Goal: Find specific page/section

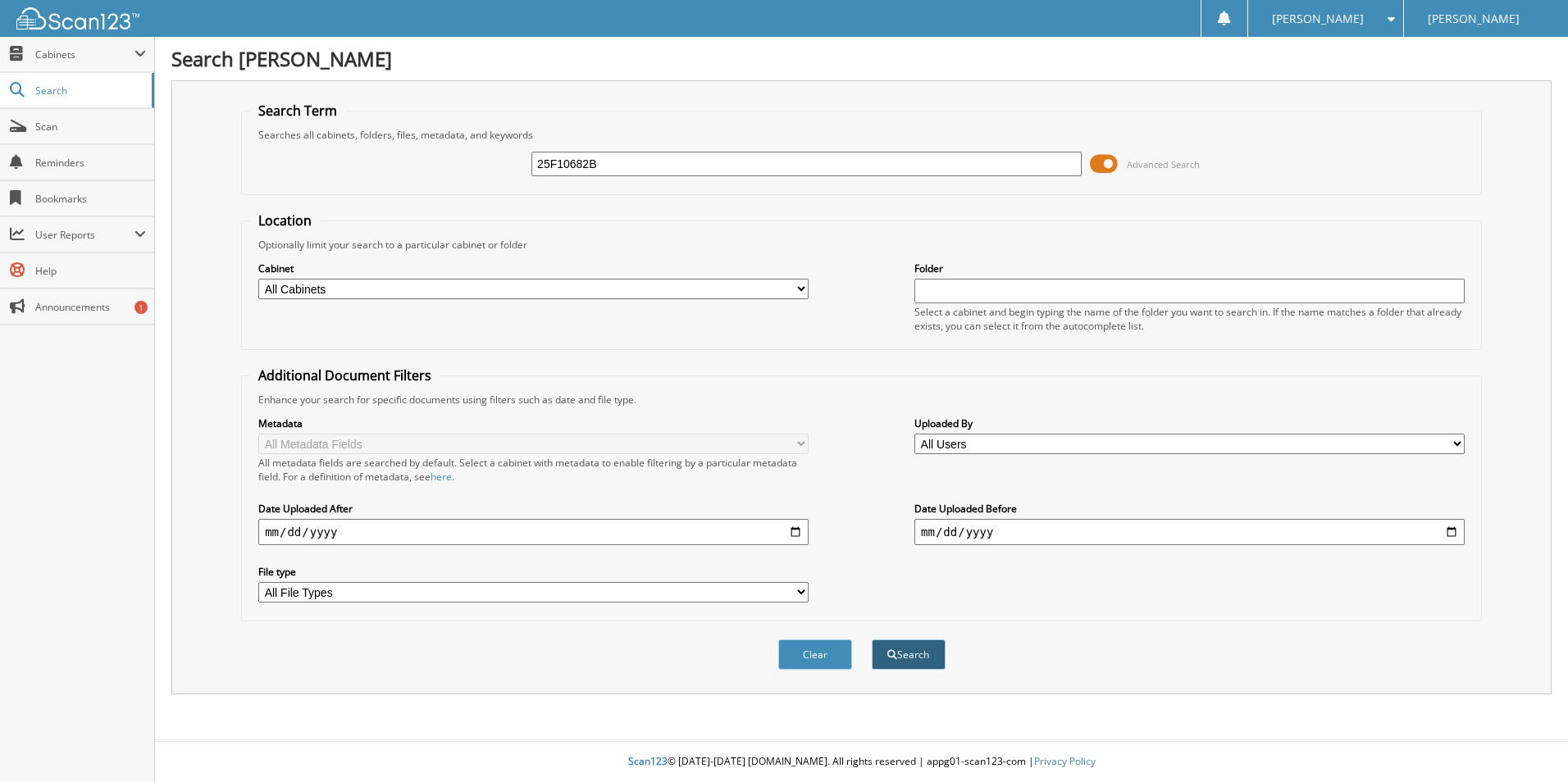
type input "25F10682B"
click at [930, 668] on button "Search" at bounding box center [908, 654] width 74 height 30
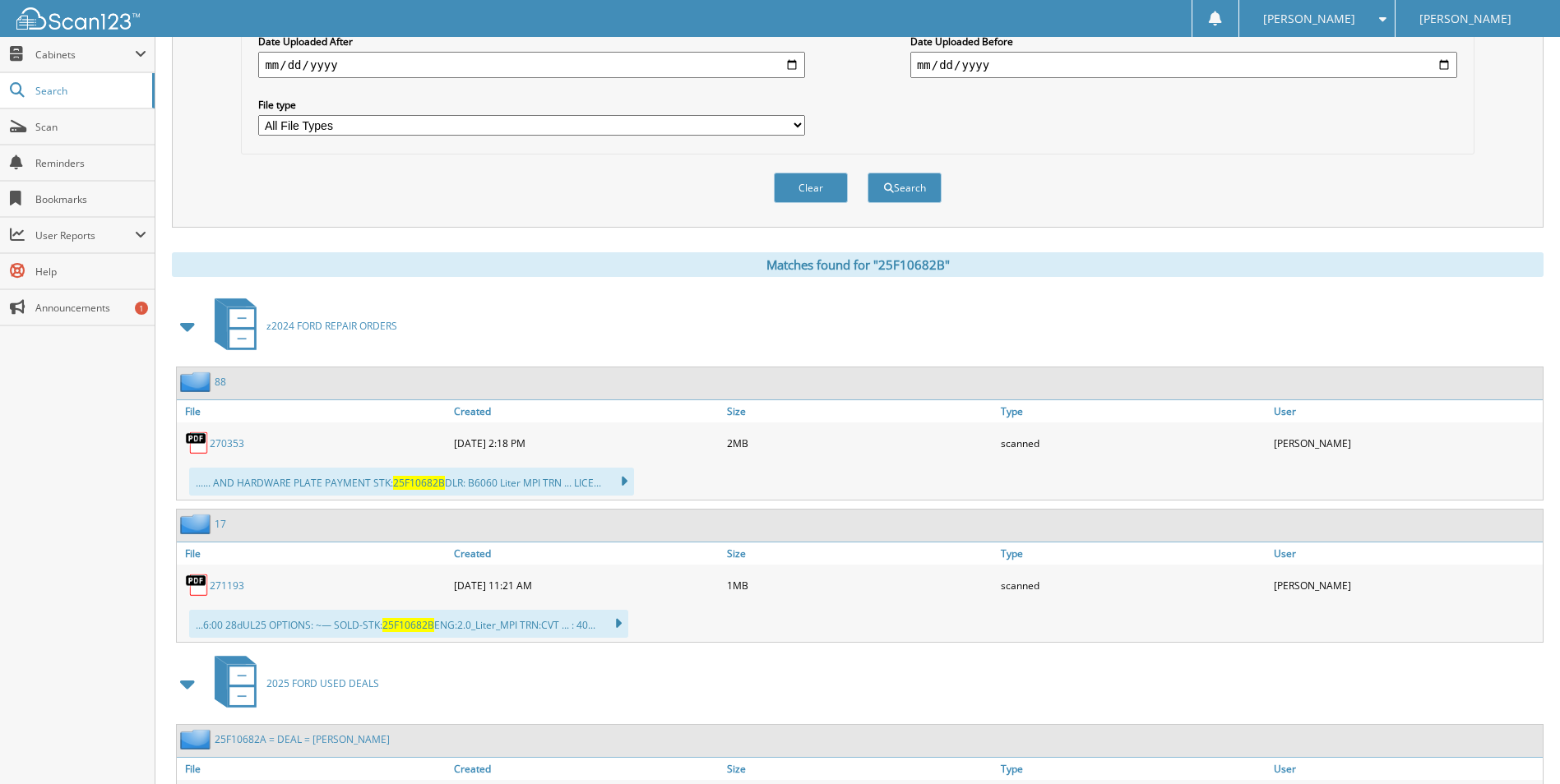
scroll to position [657, 0]
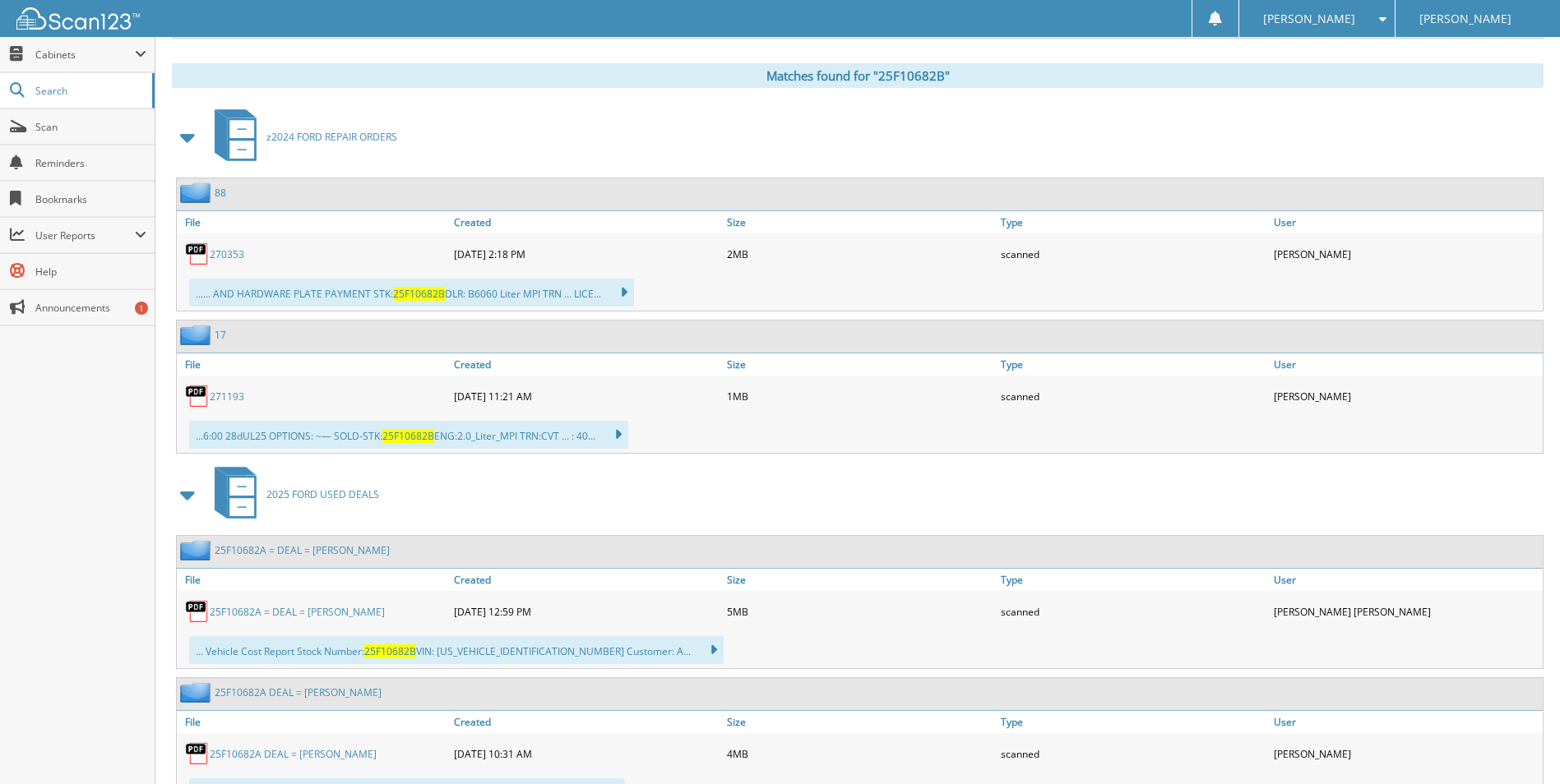
click at [284, 614] on link "25F10682A = DEAL = WADE, BRIAN" at bounding box center [297, 612] width 175 height 14
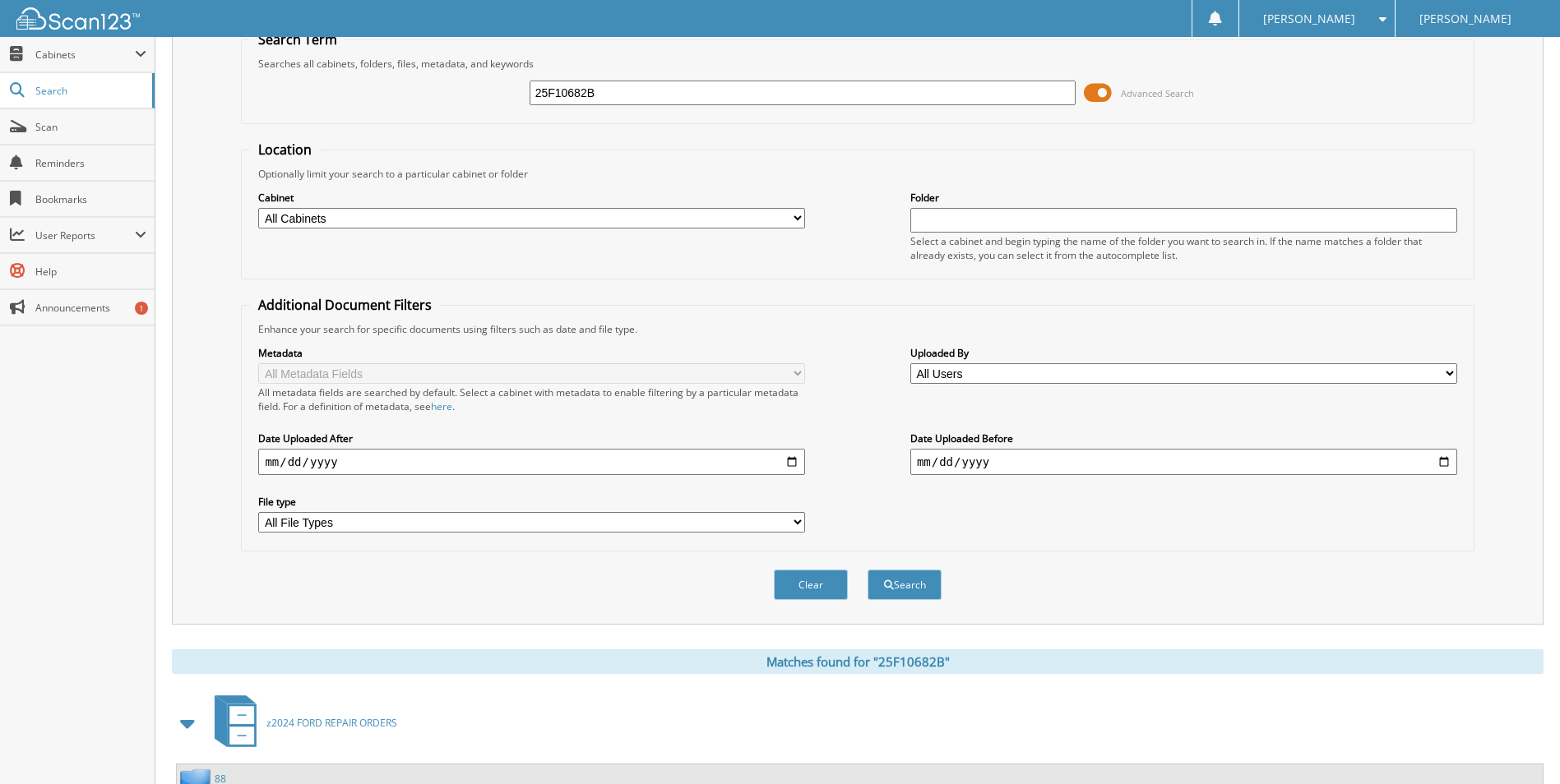
scroll to position [0, 0]
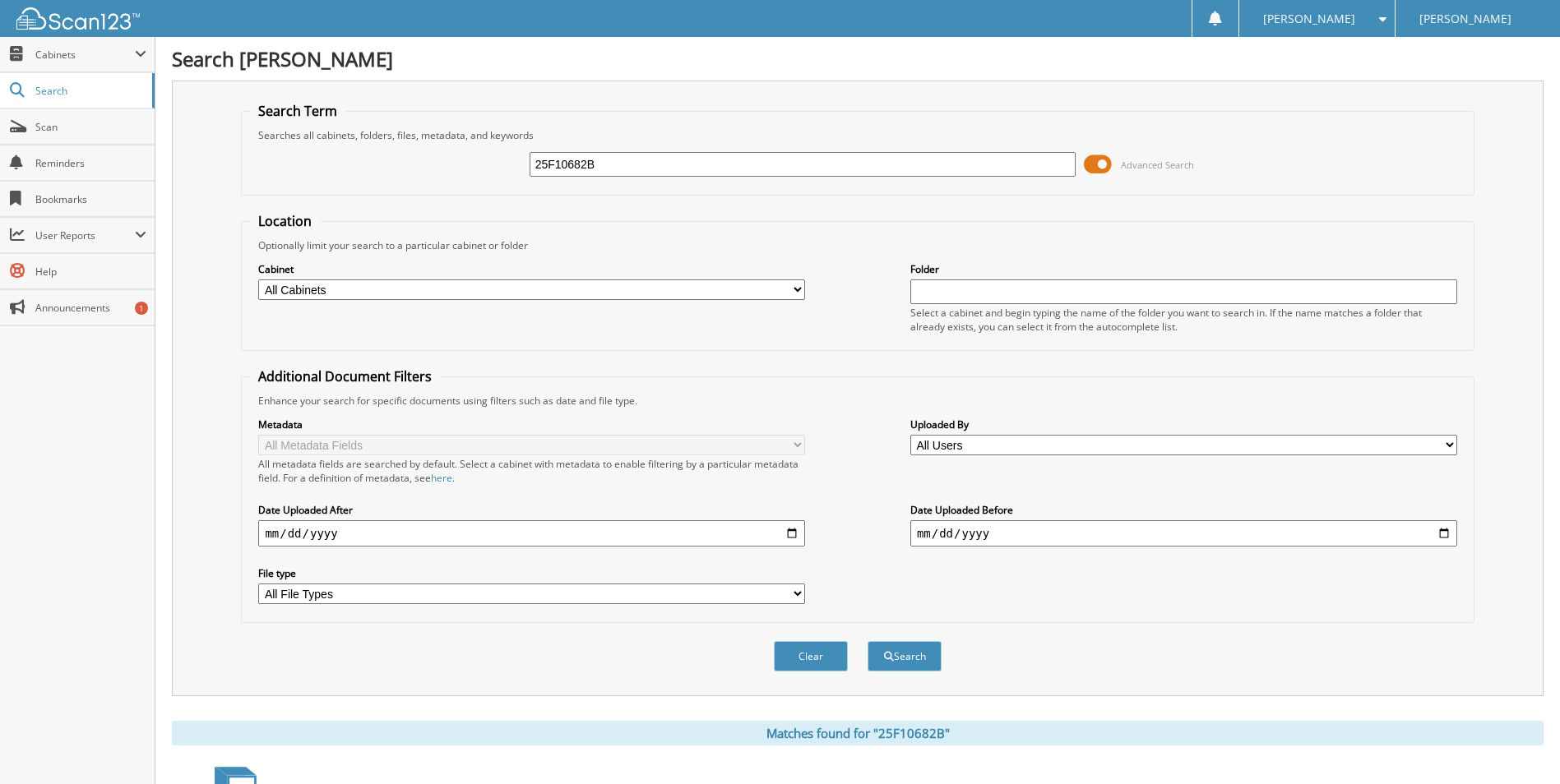
drag, startPoint x: 609, startPoint y: 169, endPoint x: 481, endPoint y: 176, distance: 128.2
click at [496, 176] on div "25F10682B Advanced Search" at bounding box center [856, 164] width 1214 height 44
paste input "2309A"
type input "25F12309A"
click at [926, 667] on button "Search" at bounding box center [903, 656] width 74 height 30
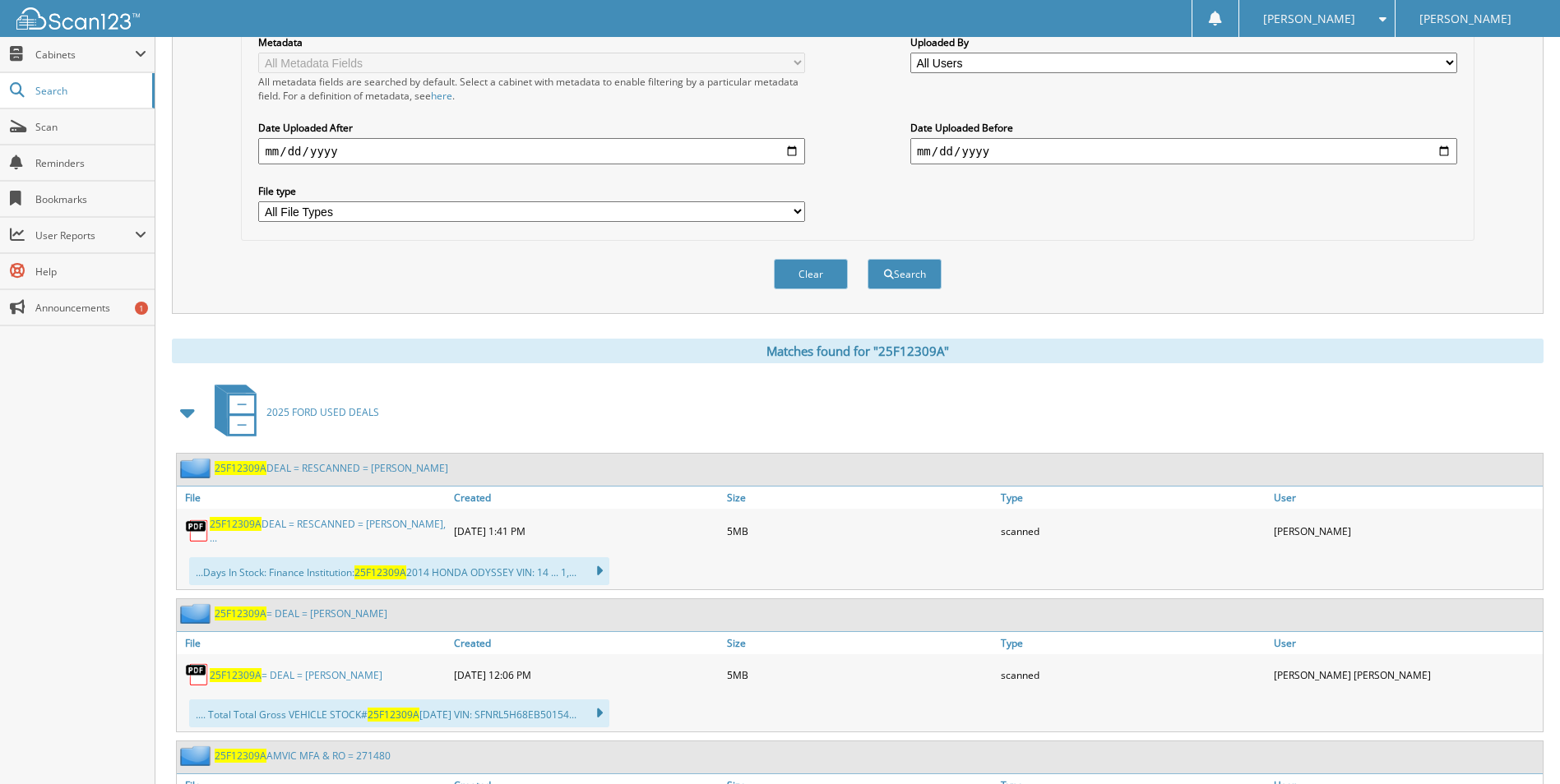
scroll to position [411, 0]
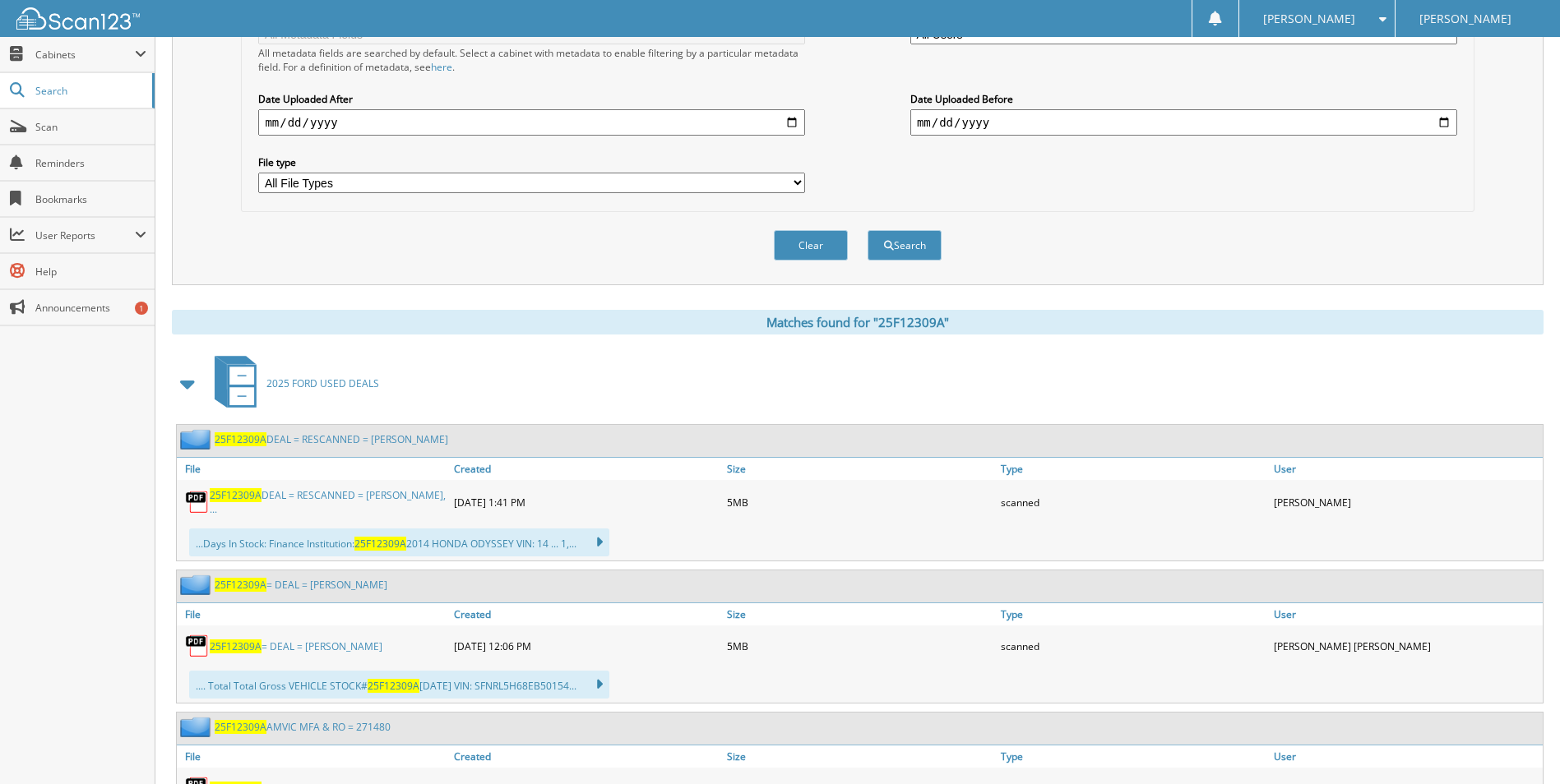
click at [251, 641] on span "25F12309A" at bounding box center [235, 646] width 52 height 14
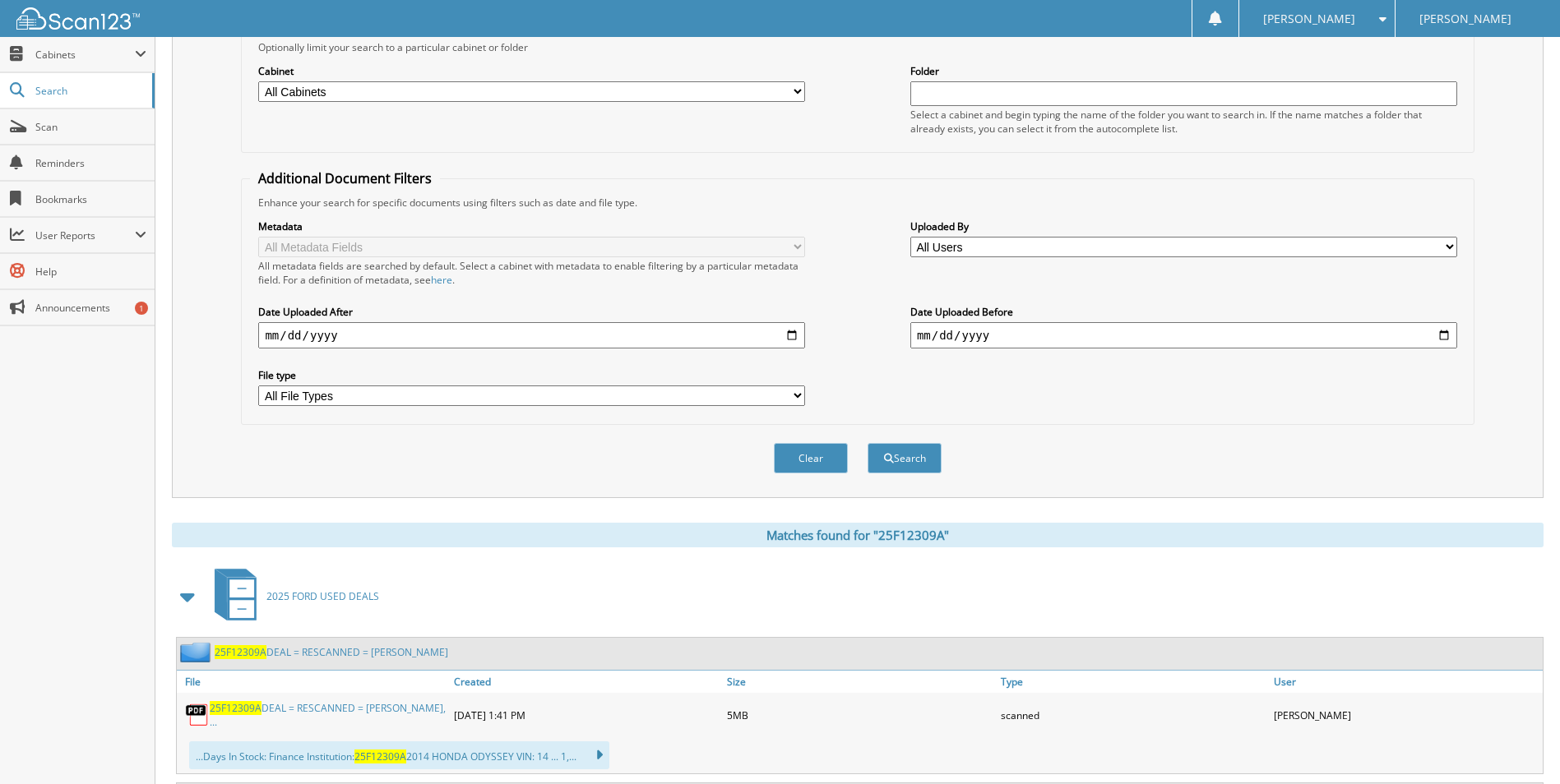
scroll to position [0, 0]
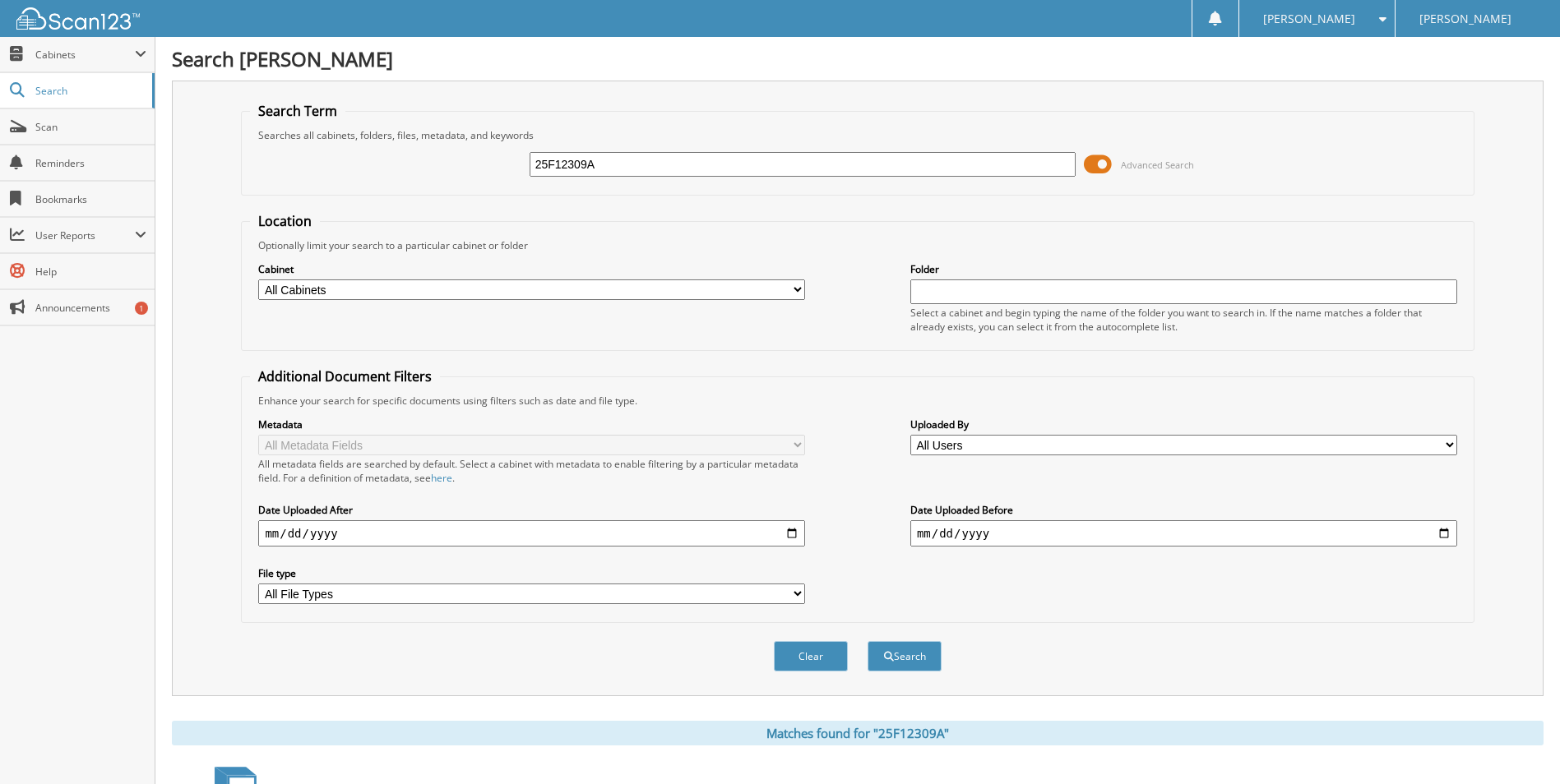
click at [688, 171] on input "25F12309A" at bounding box center [802, 164] width 546 height 25
click at [687, 171] on input "25F12309A" at bounding box center [802, 164] width 546 height 25
click at [686, 171] on input "25F12309A" at bounding box center [802, 164] width 546 height 25
paste input "4ME8163"
type input "24ME8163"
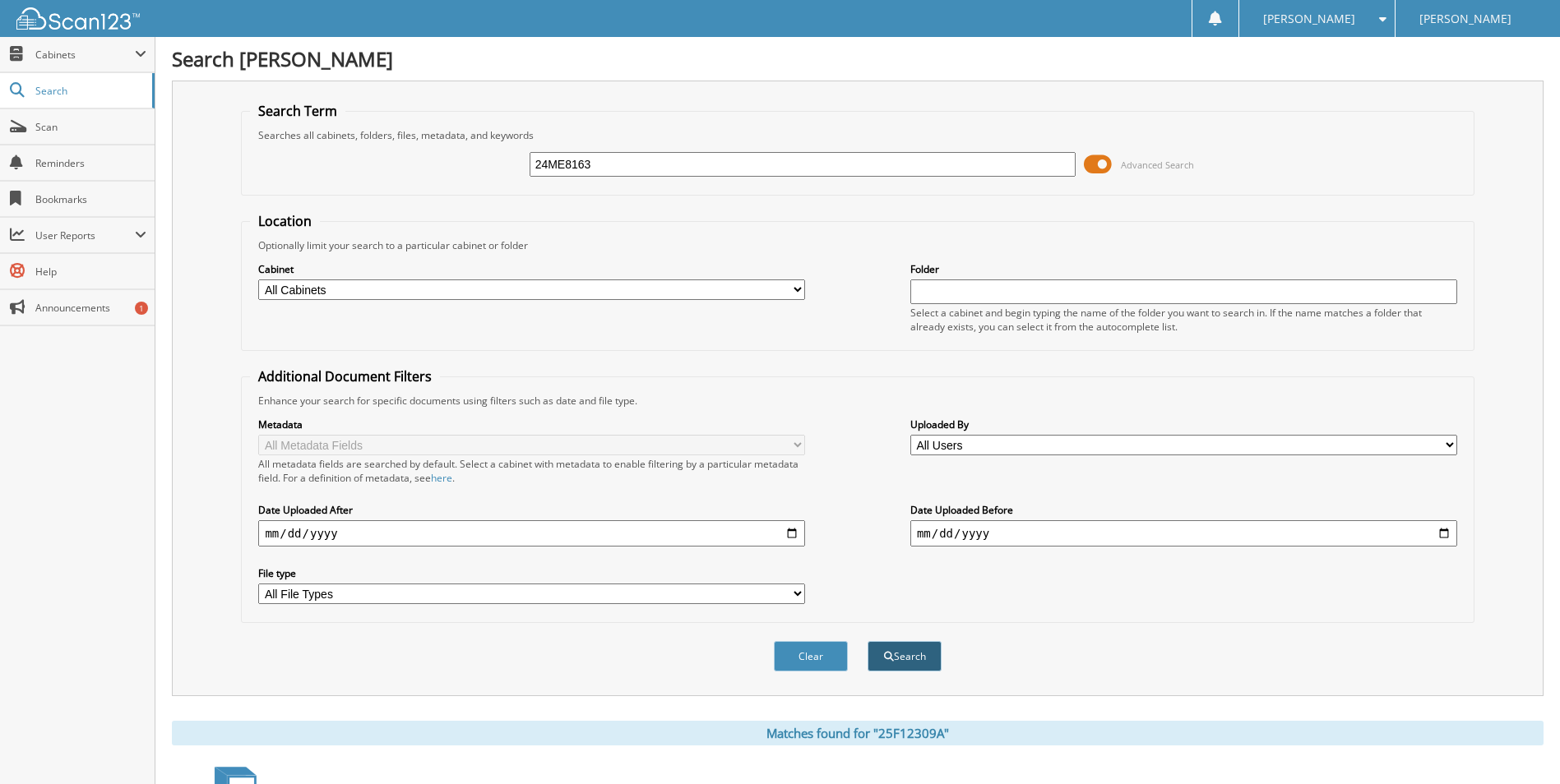
click at [911, 662] on button "Search" at bounding box center [903, 656] width 74 height 30
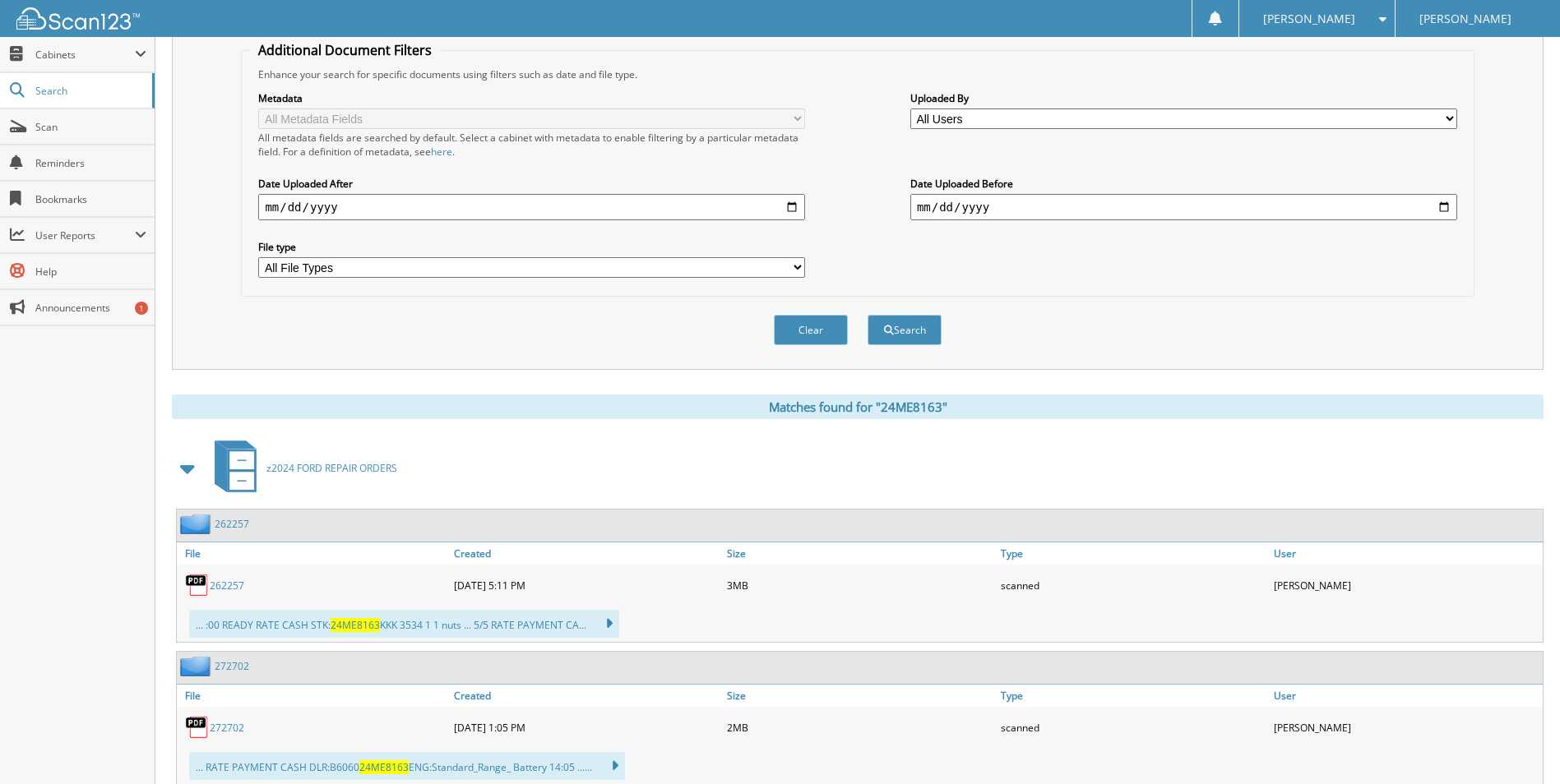
scroll to position [519, 0]
